Goal: Feedback & Contribution: Leave review/rating

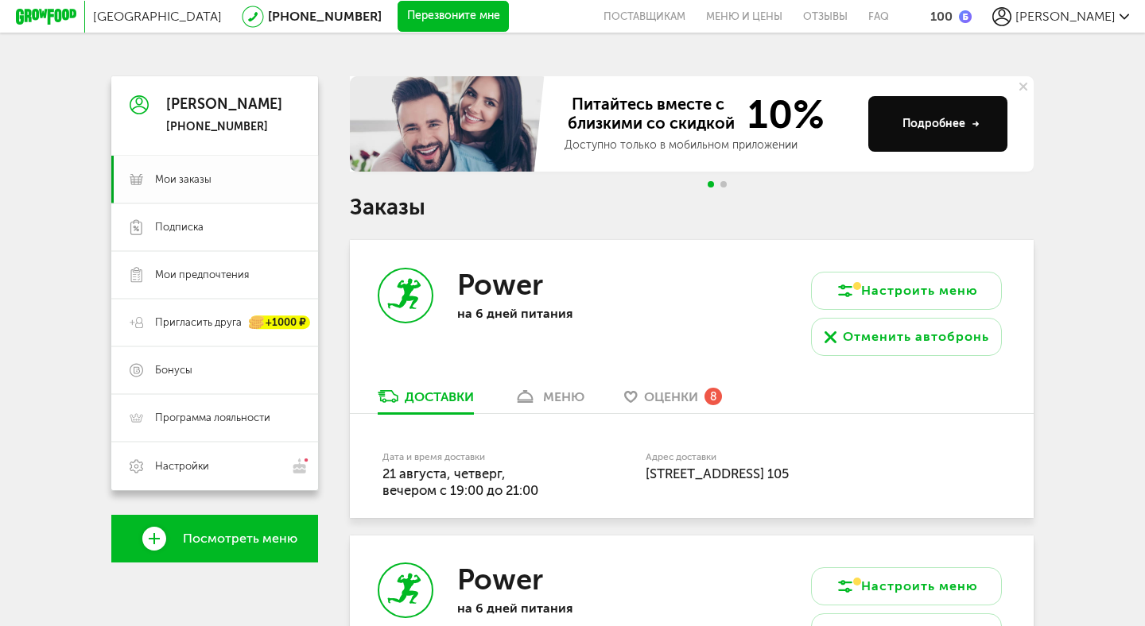
click at [193, 184] on span "Мои заказы" at bounding box center [183, 179] width 56 height 14
click at [192, 225] on span "Подписка" at bounding box center [179, 227] width 48 height 14
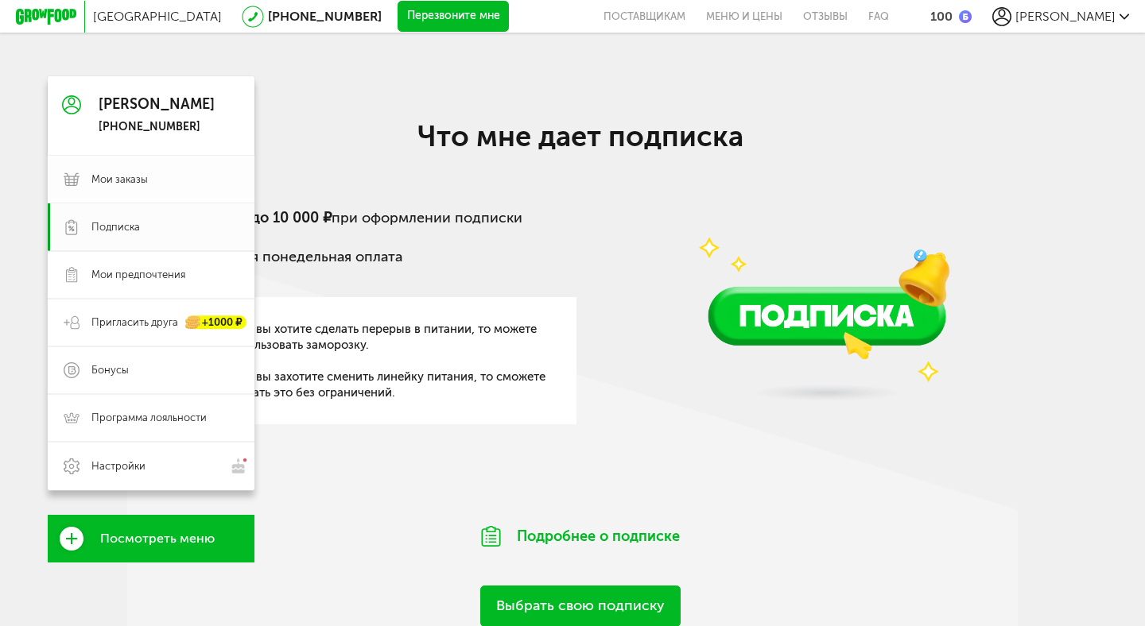
click at [130, 177] on span "Мои заказы" at bounding box center [119, 179] width 56 height 14
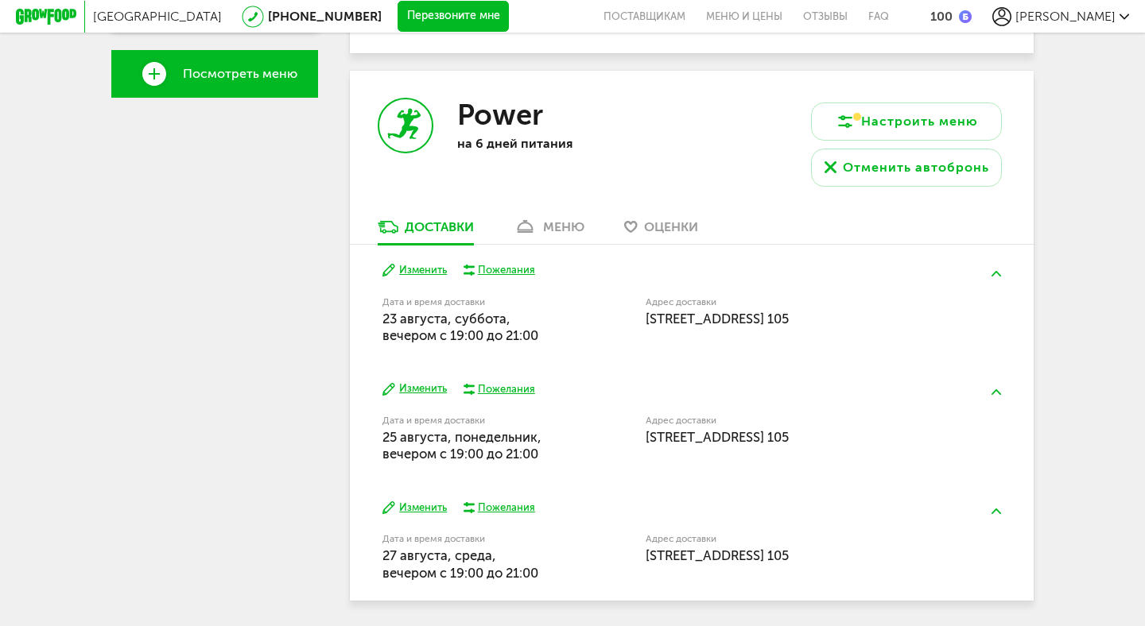
scroll to position [467, 0]
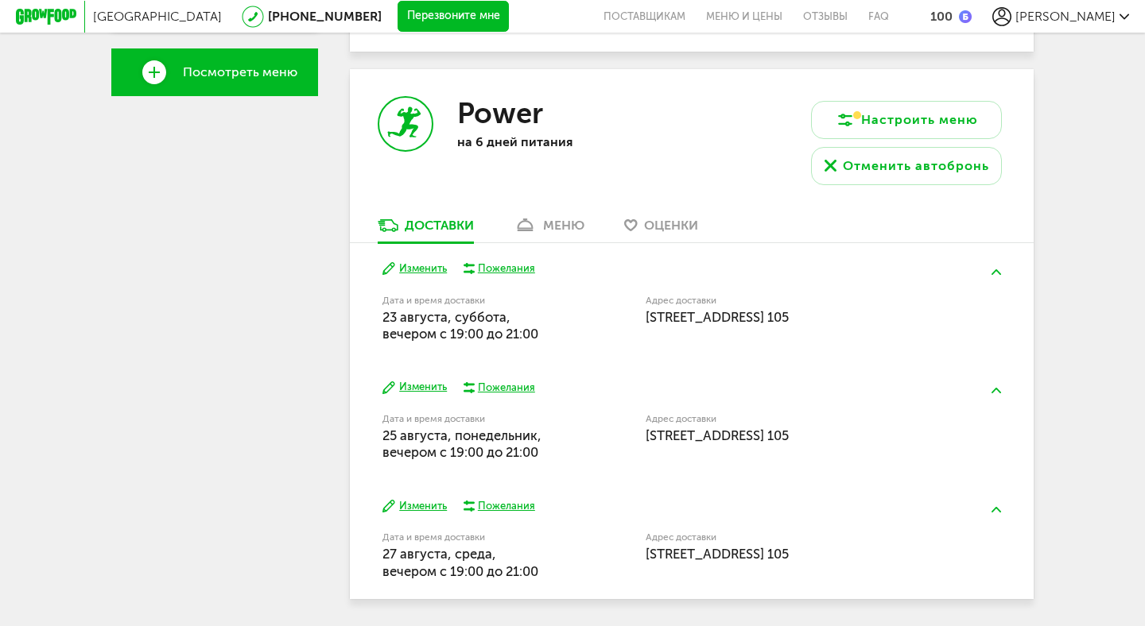
click at [563, 223] on div "меню" at bounding box center [563, 225] width 41 height 15
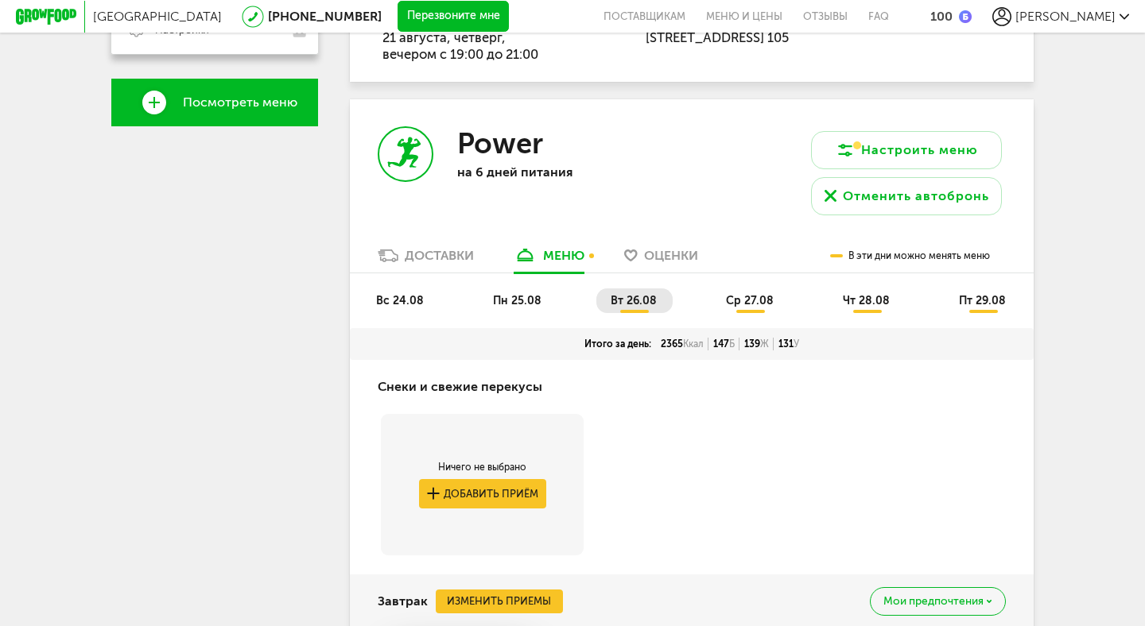
scroll to position [437, 0]
click at [743, 302] on span "ср 27.08" at bounding box center [750, 300] width 48 height 14
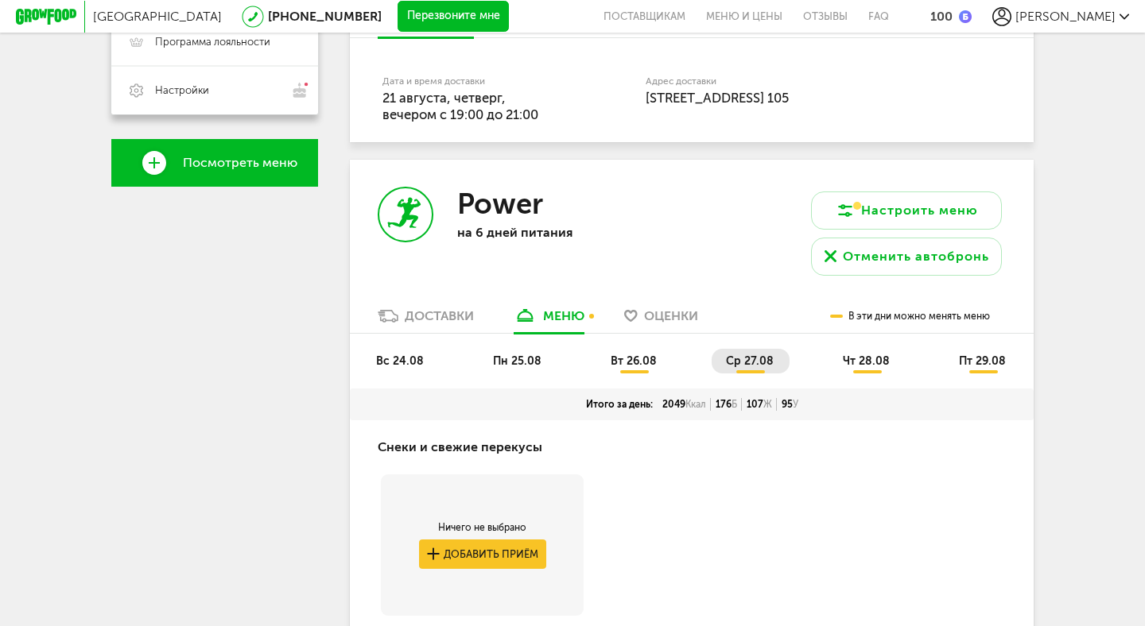
scroll to position [378, 0]
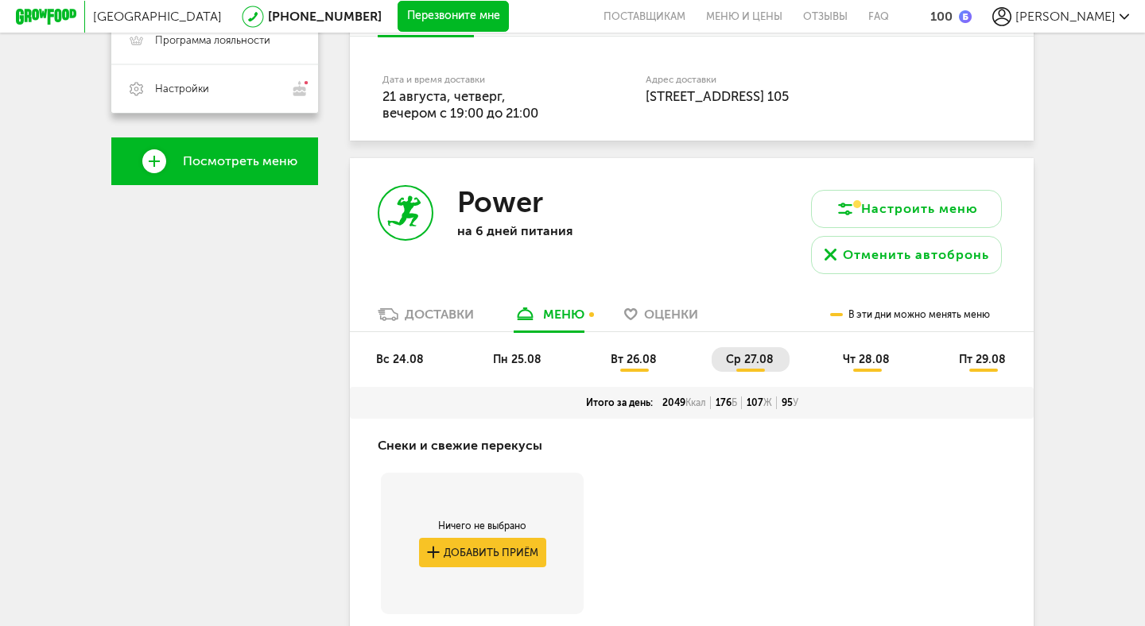
click at [878, 362] on span "чт 28.08" at bounding box center [866, 360] width 47 height 14
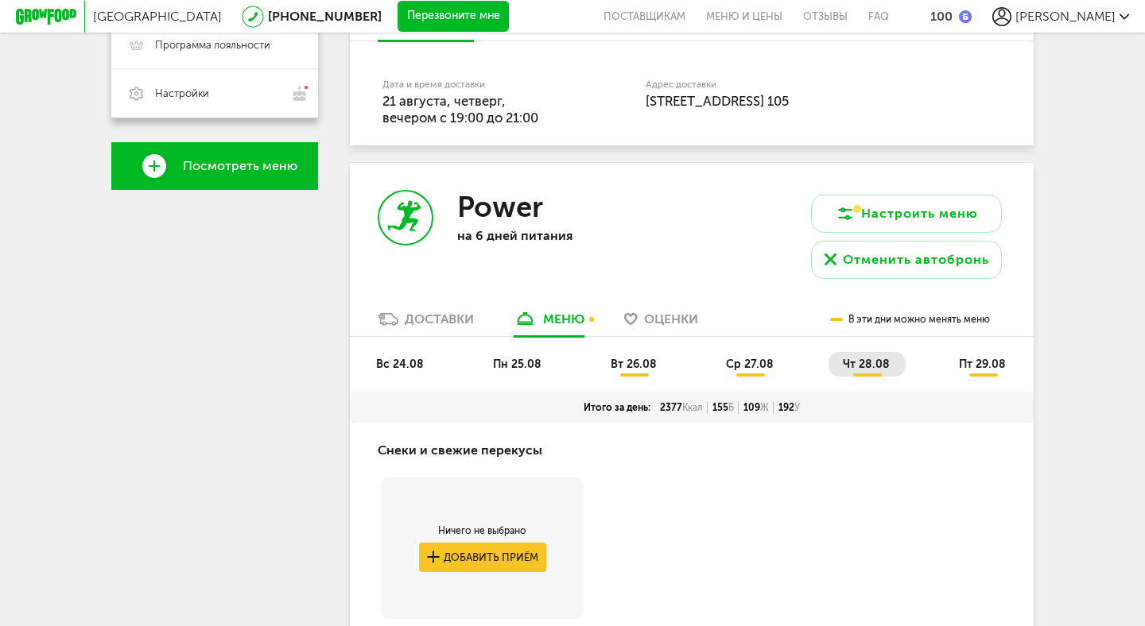
scroll to position [374, 0]
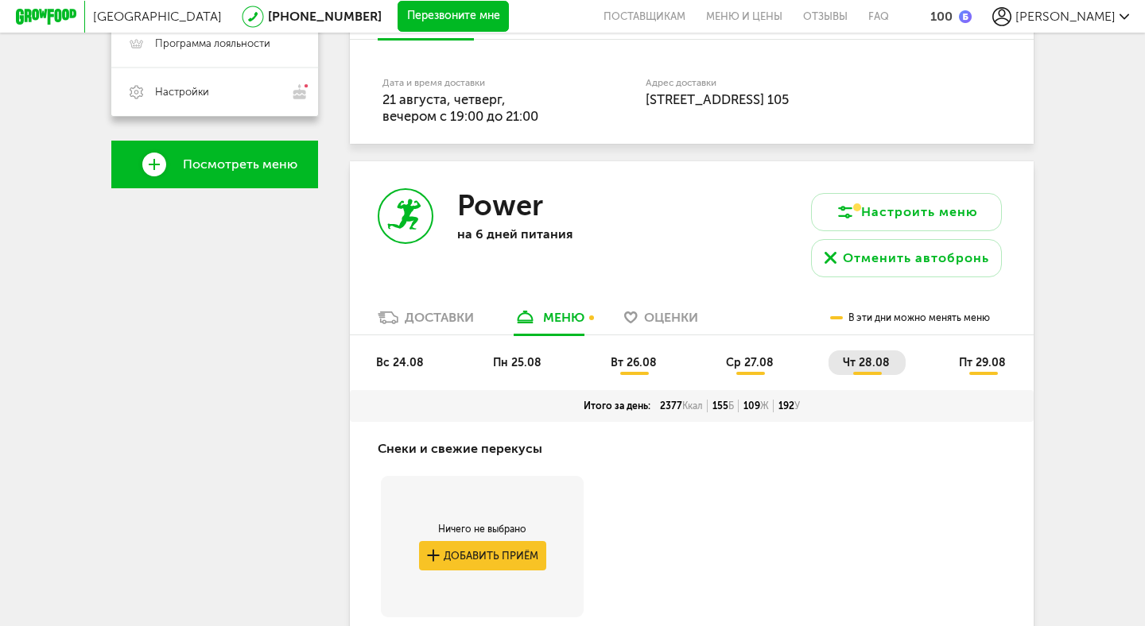
click at [988, 368] on span "пт 29.08" at bounding box center [982, 363] width 47 height 14
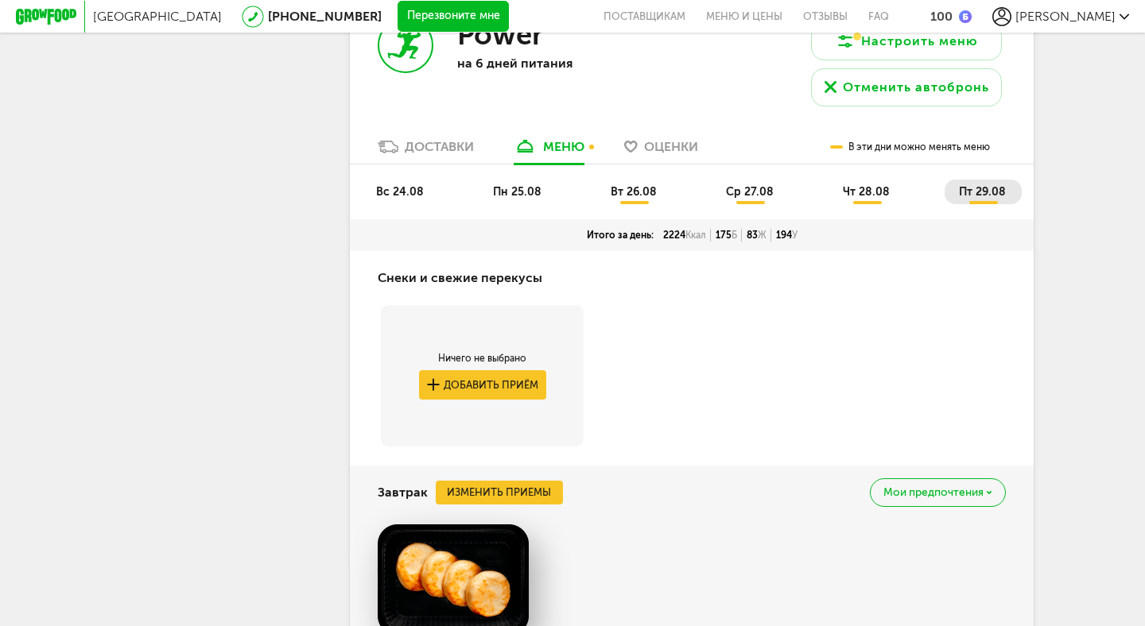
scroll to position [0, 0]
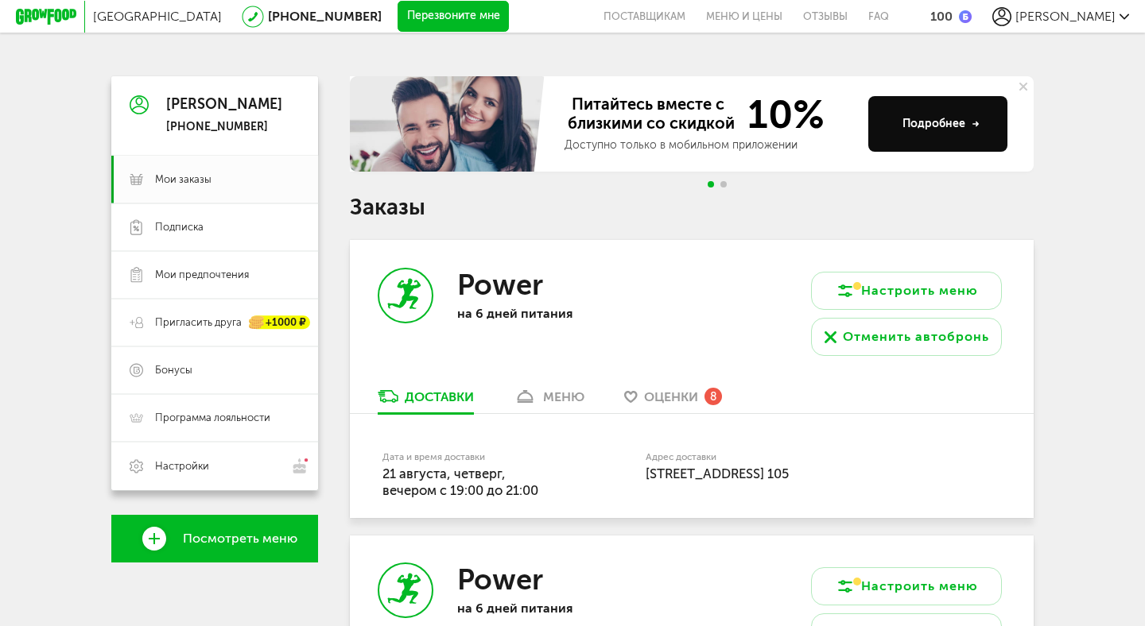
click at [671, 397] on span "Оценки" at bounding box center [671, 396] width 54 height 15
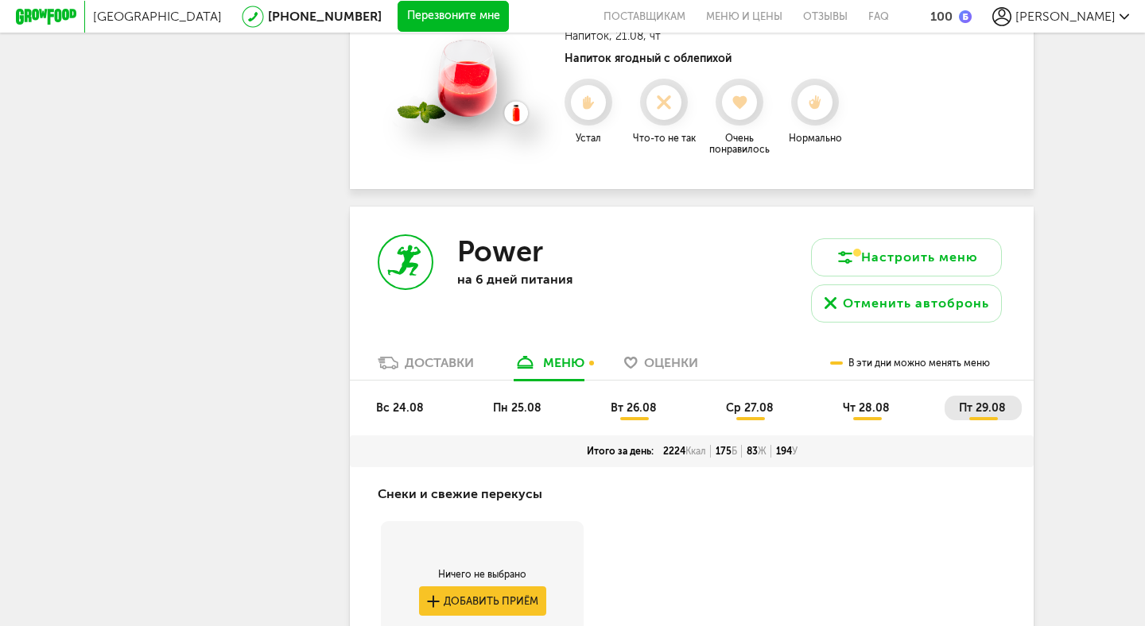
scroll to position [1785, 0]
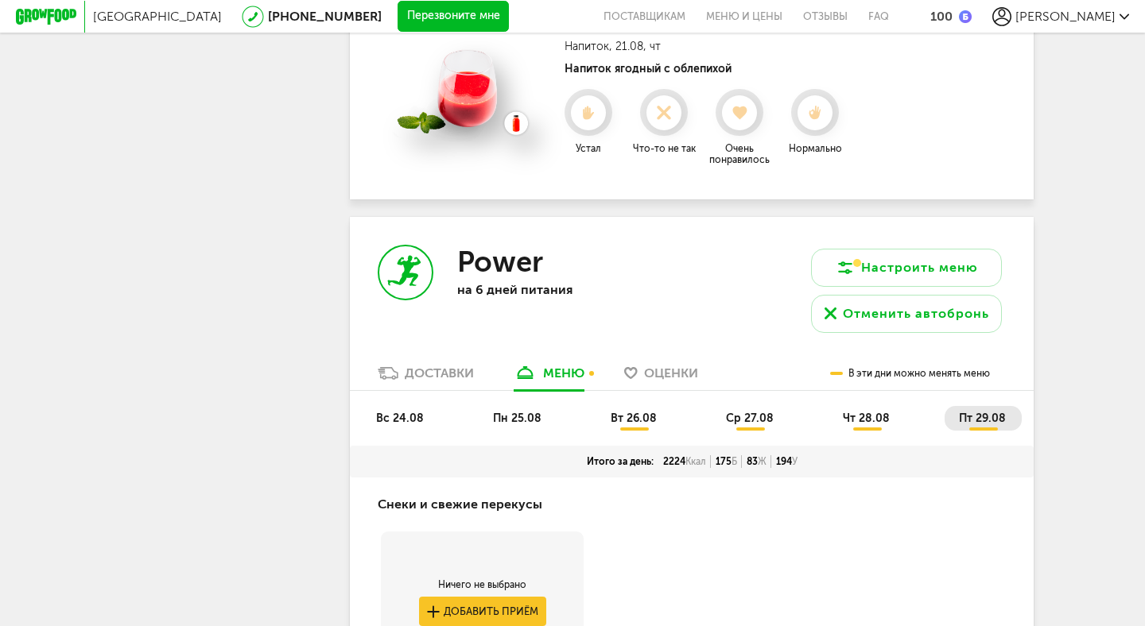
click at [432, 371] on div "Доставки" at bounding box center [439, 373] width 69 height 15
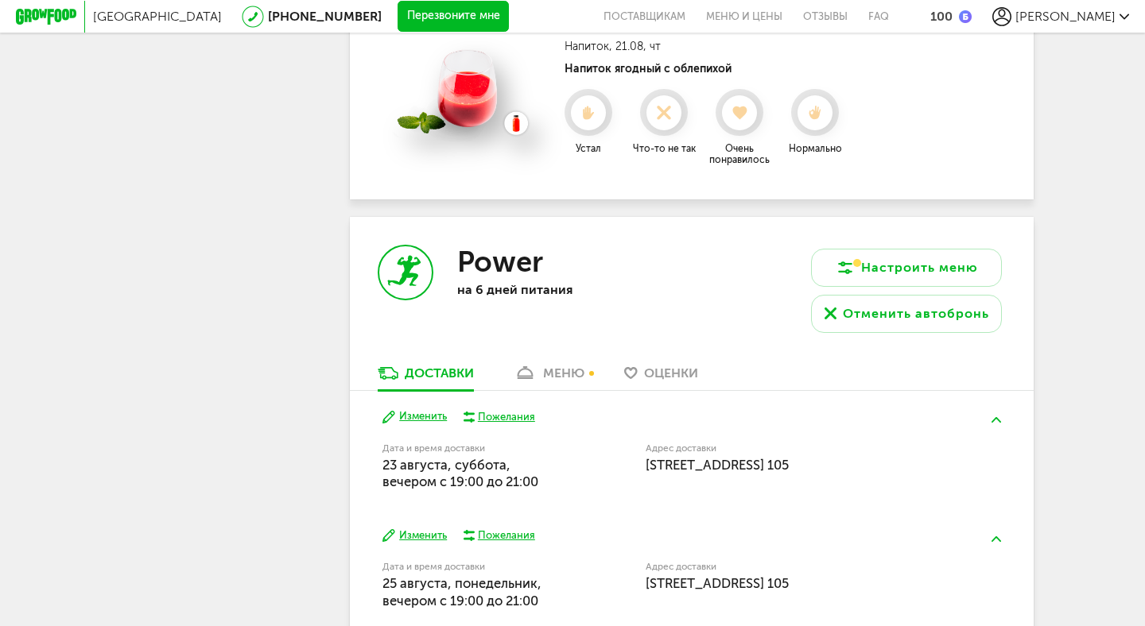
click at [575, 374] on div "меню" at bounding box center [563, 373] width 41 height 15
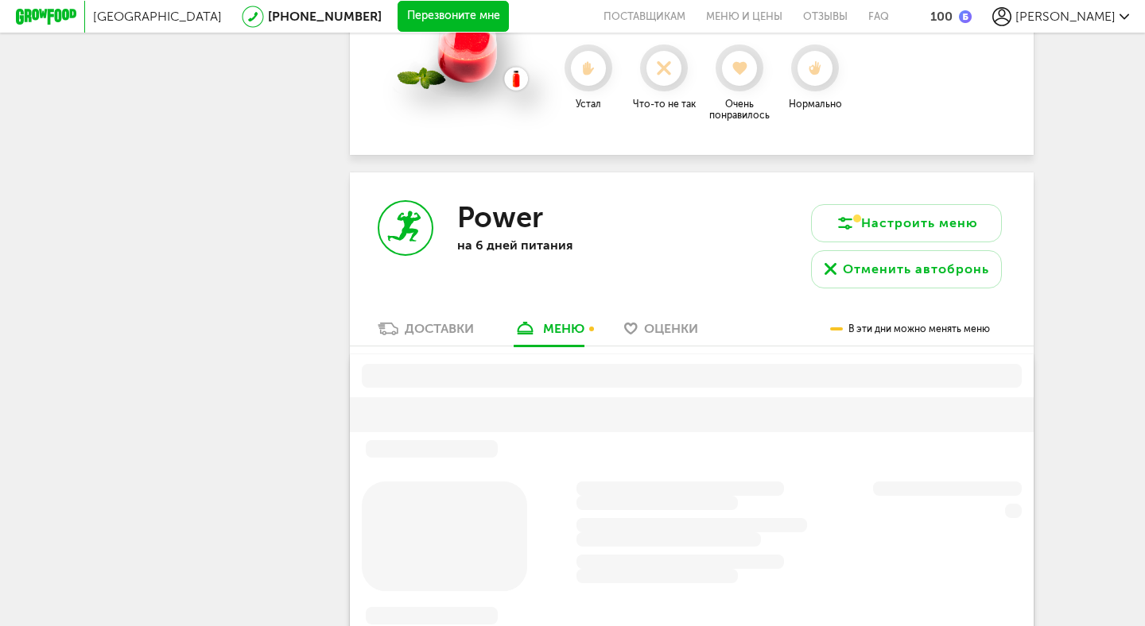
scroll to position [1961, 0]
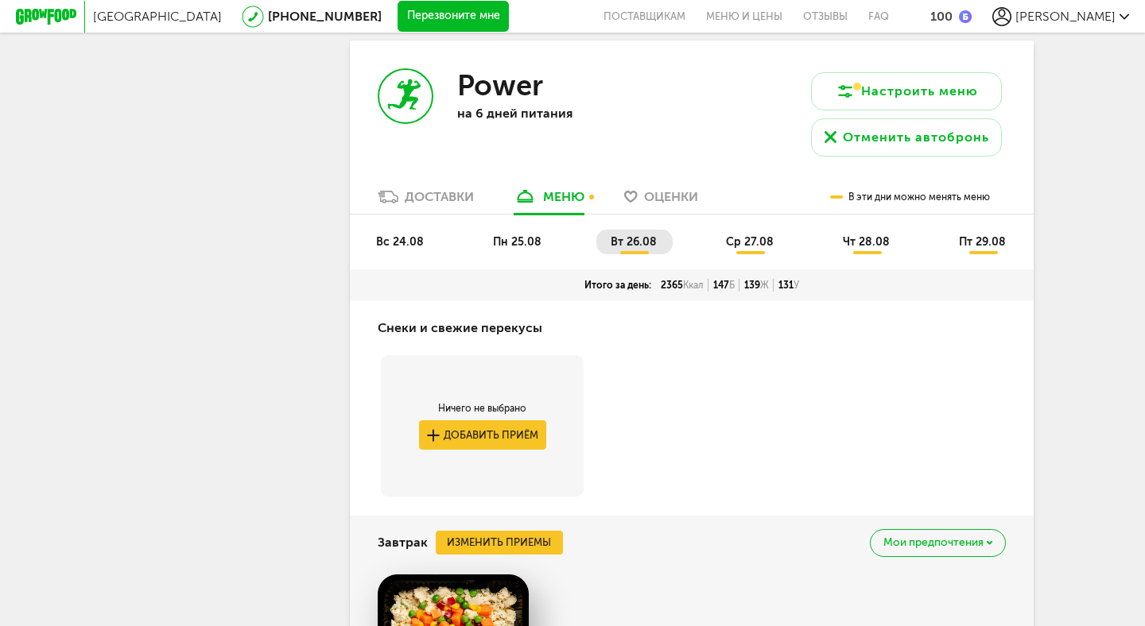
click at [668, 202] on span "Оценки" at bounding box center [671, 196] width 54 height 15
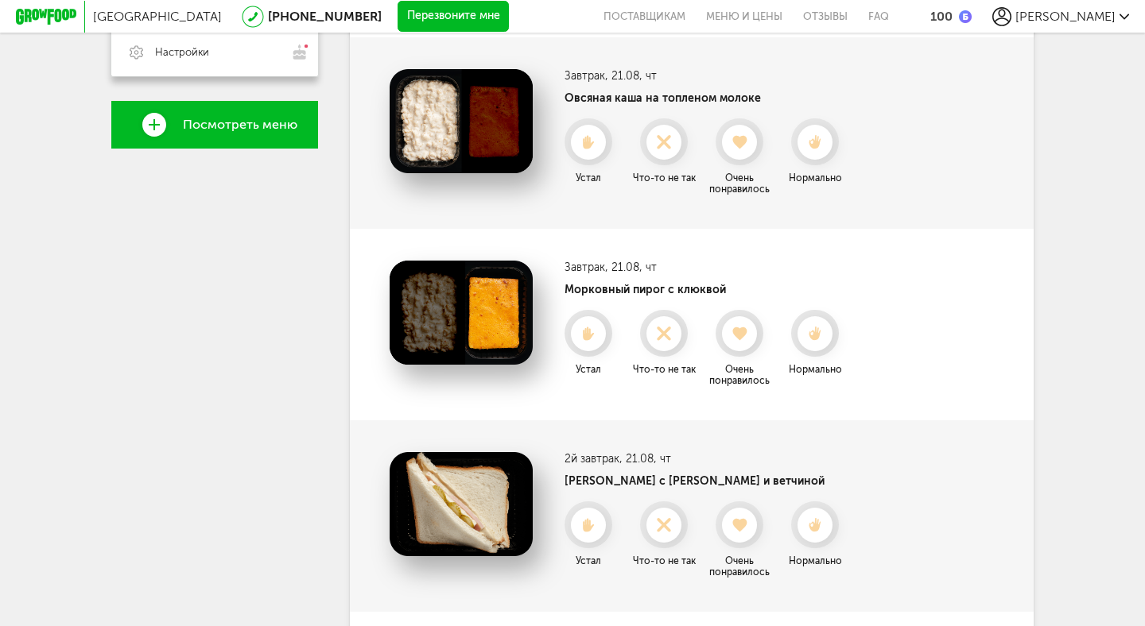
scroll to position [417, 0]
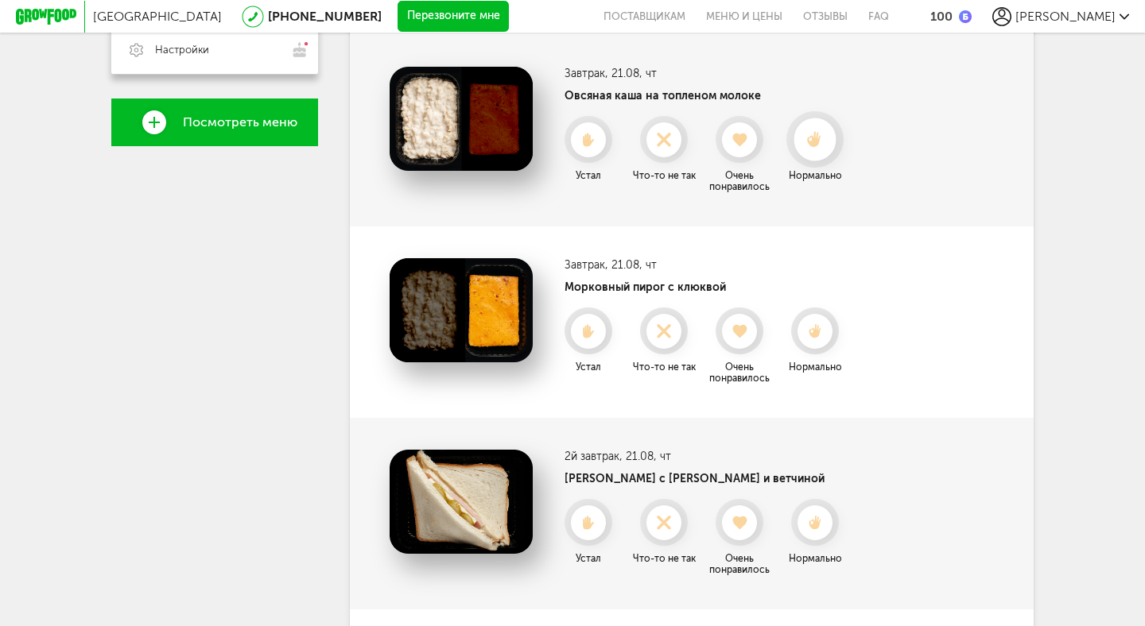
click at [815, 143] on use at bounding box center [815, 139] width 14 height 17
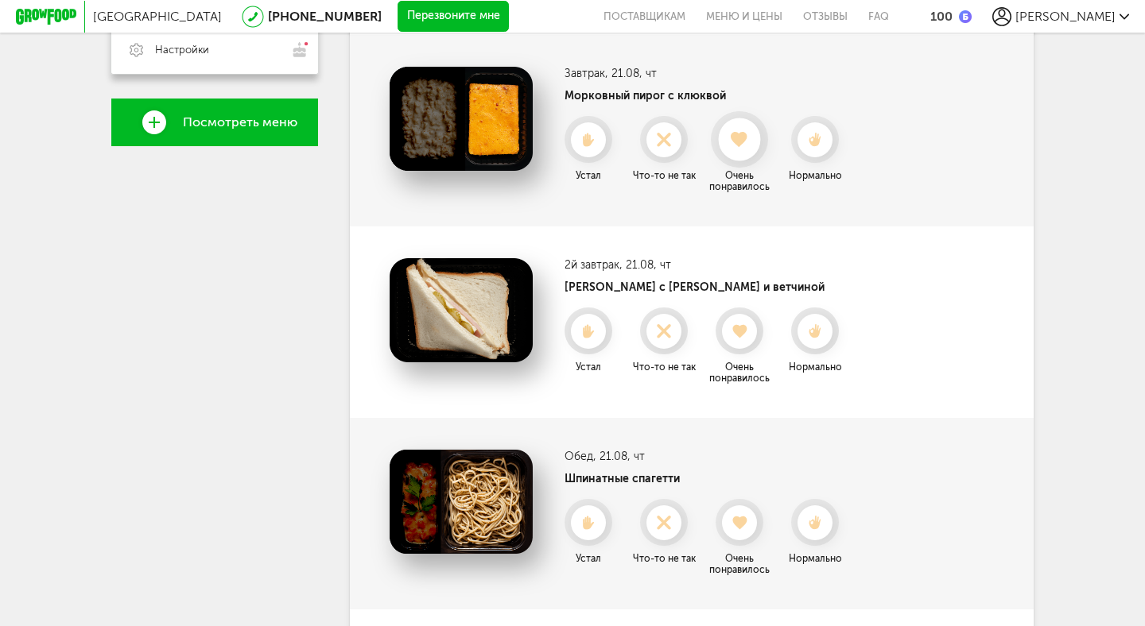
click at [748, 137] on icon at bounding box center [739, 139] width 42 height 17
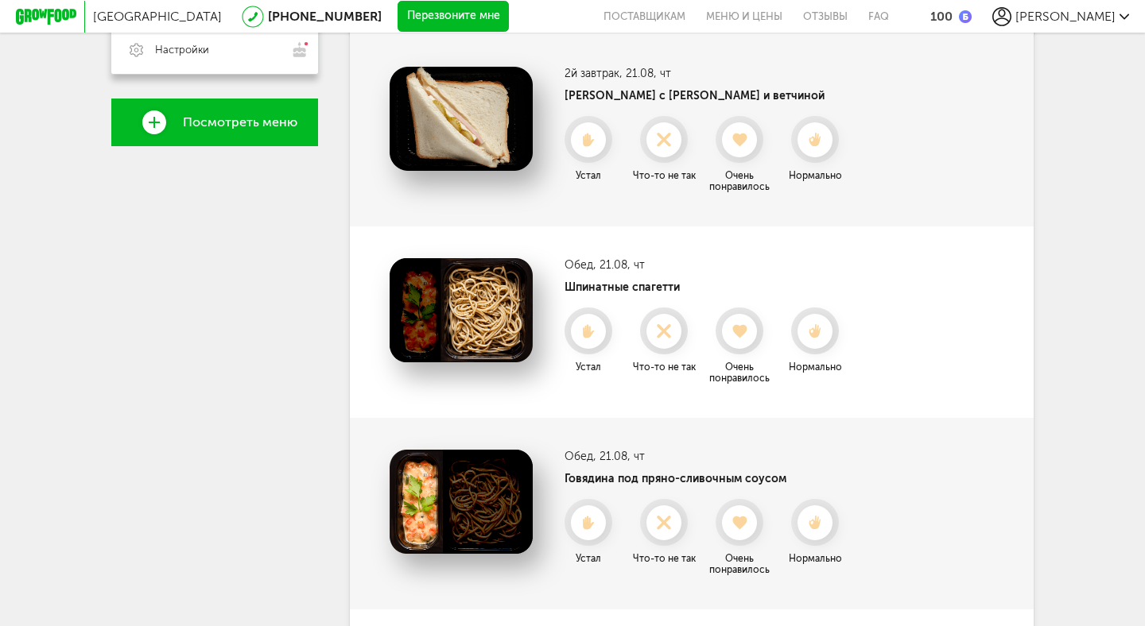
click at [748, 137] on icon at bounding box center [739, 140] width 35 height 14
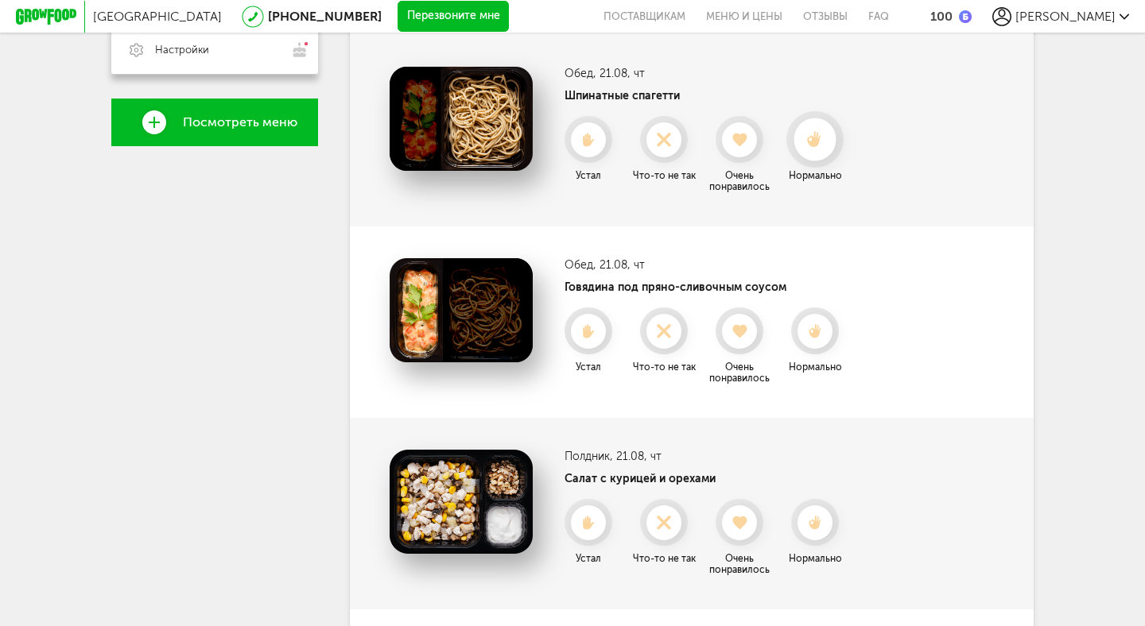
click at [823, 135] on icon at bounding box center [814, 139] width 42 height 17
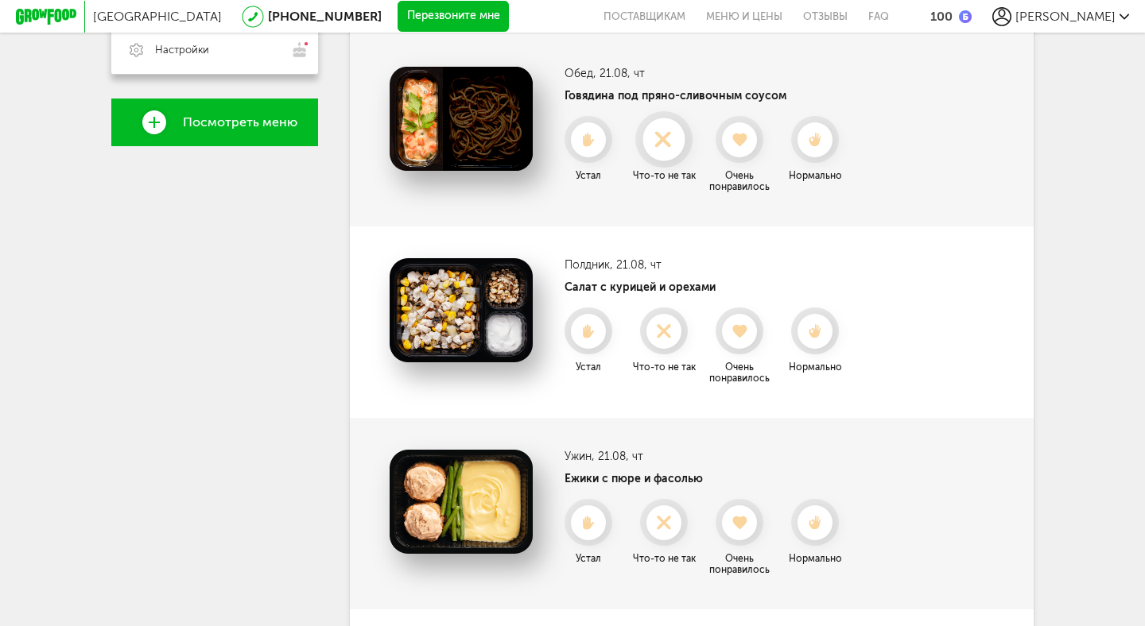
click at [664, 144] on icon at bounding box center [663, 139] width 42 height 17
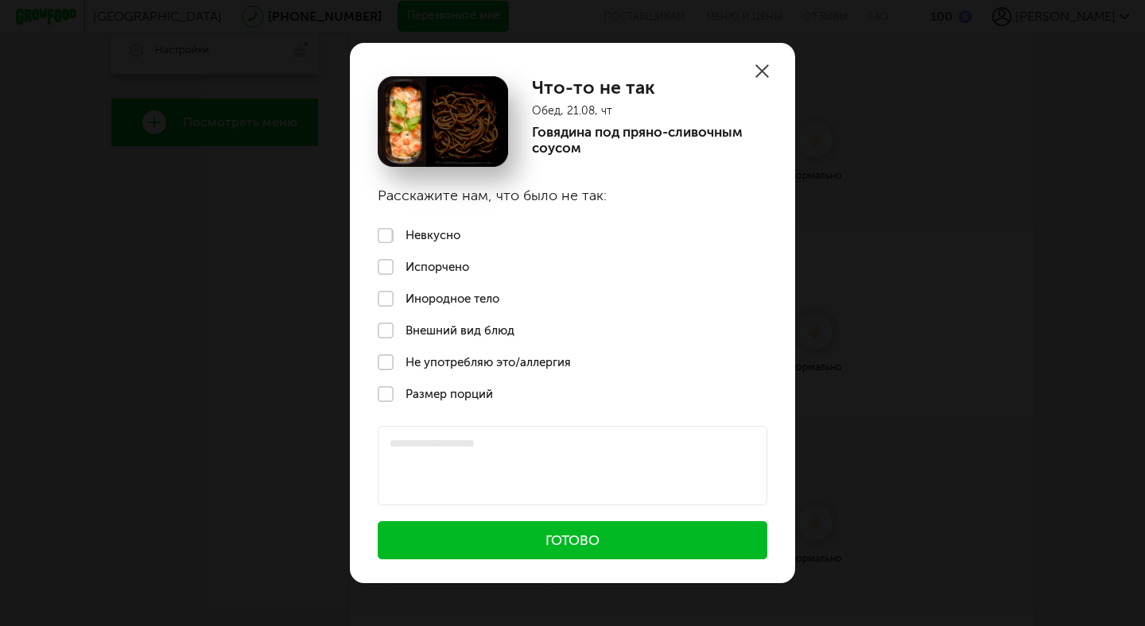
click at [424, 232] on label "Невкусно" at bounding box center [572, 236] width 445 height 32
click at [498, 539] on button "Готово" at bounding box center [572, 540] width 389 height 38
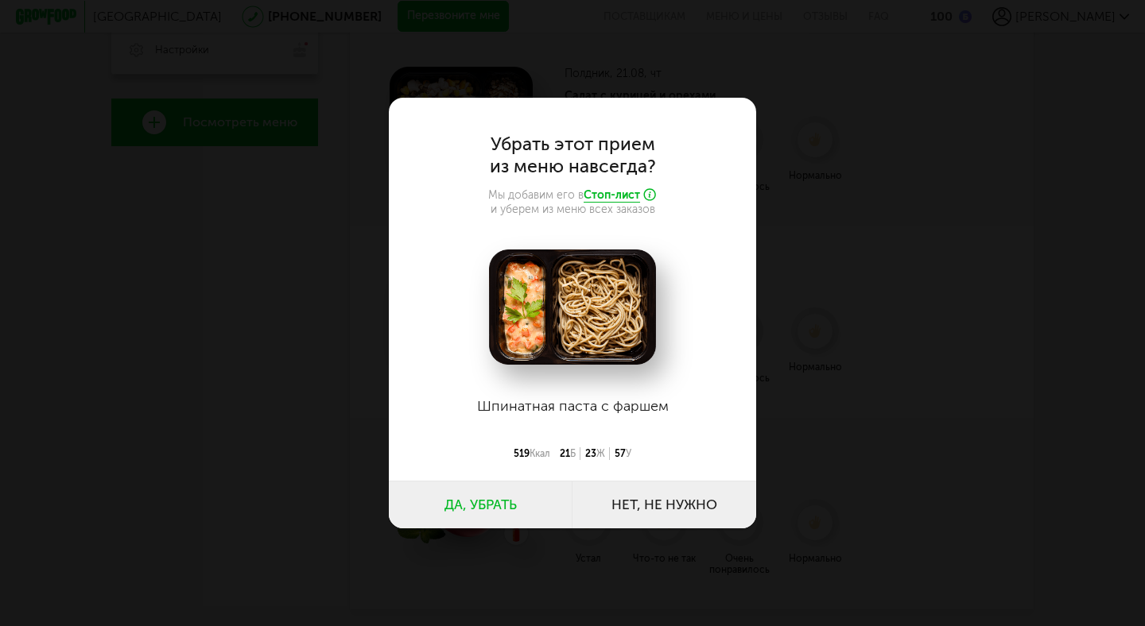
click at [494, 499] on button "Да, убрать" at bounding box center [481, 505] width 184 height 48
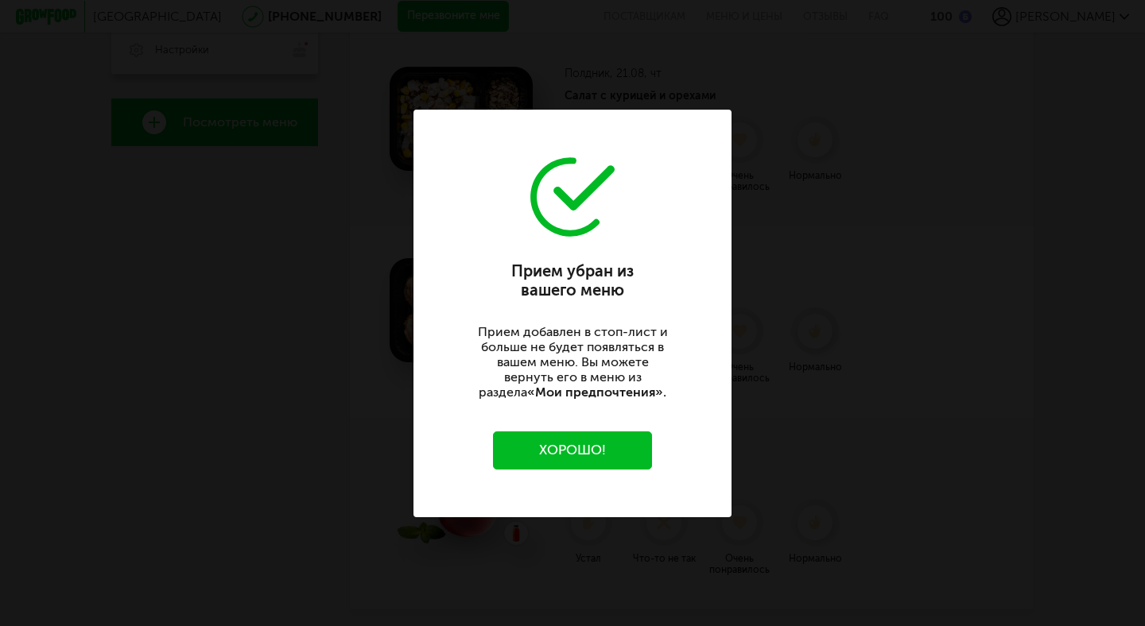
click at [575, 448] on button "Хорошо!" at bounding box center [572, 451] width 159 height 38
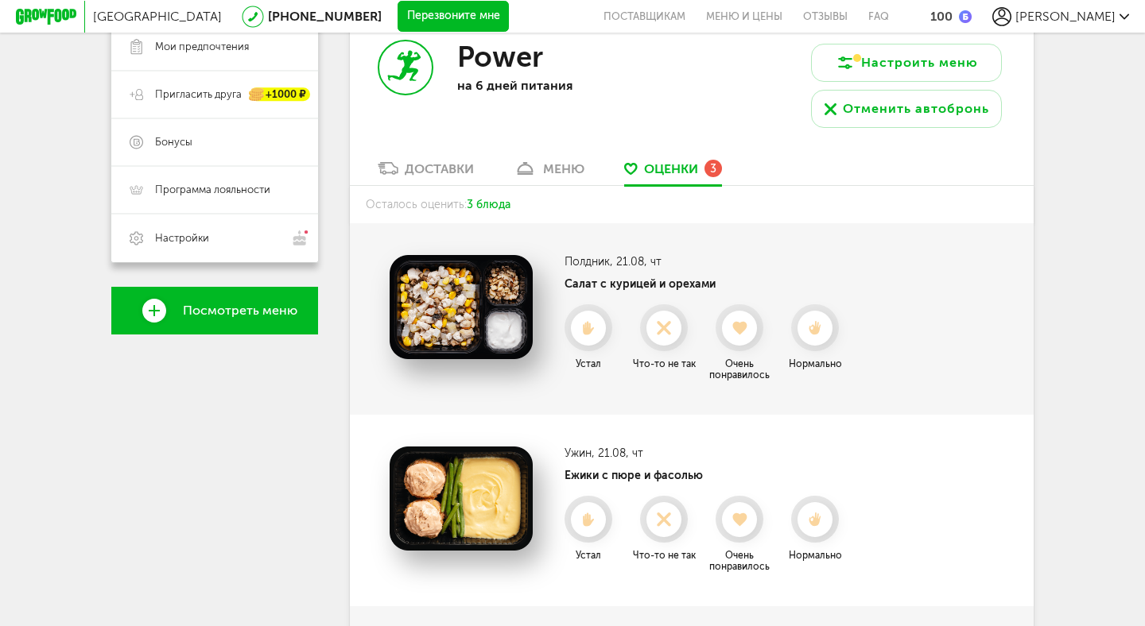
scroll to position [227, 0]
